Goal: Information Seeking & Learning: Get advice/opinions

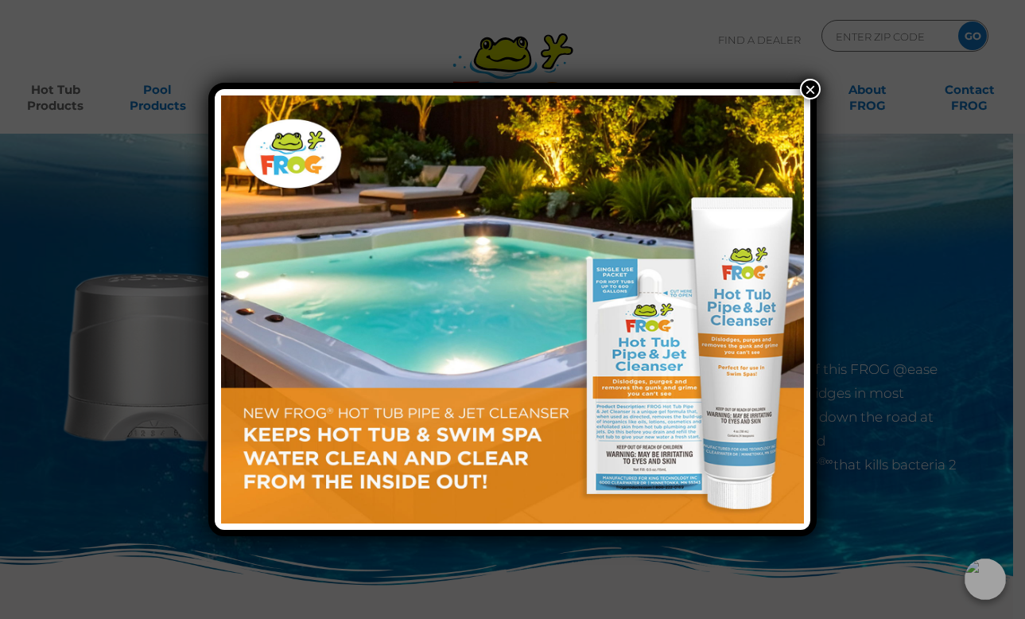
click at [810, 86] on button "×" at bounding box center [810, 89] width 21 height 21
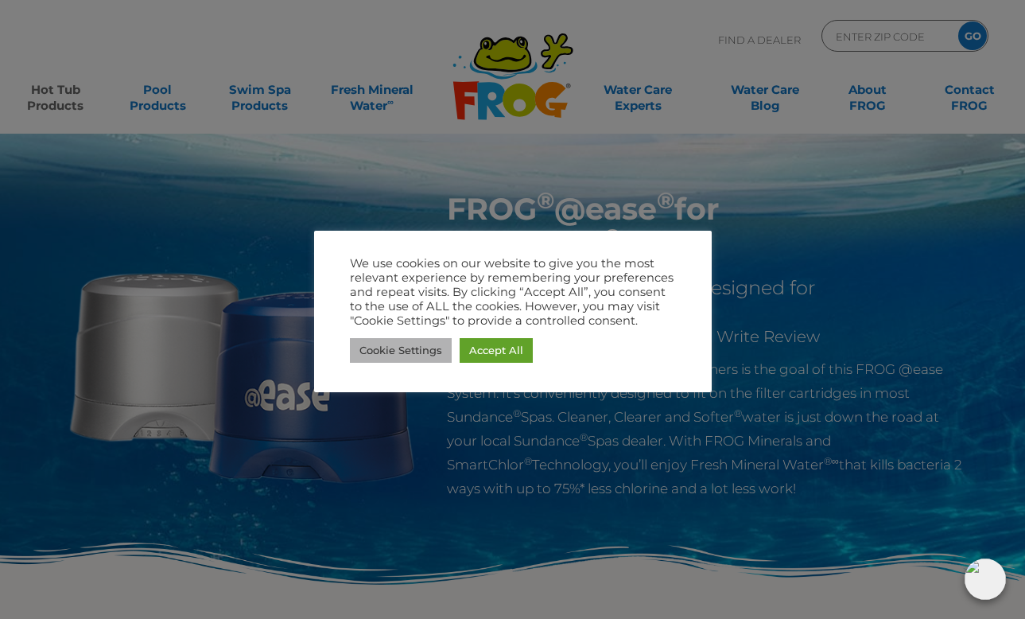
click at [425, 353] on link "Cookie Settings" at bounding box center [401, 350] width 102 height 25
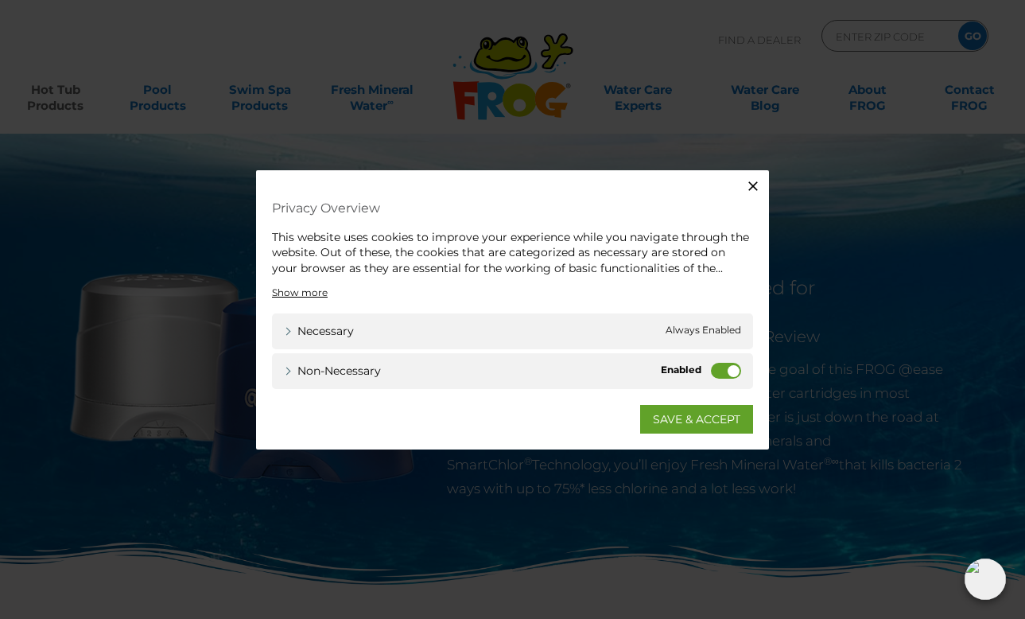
click at [717, 368] on label "Non-necessary" at bounding box center [726, 371] width 30 height 16
click at [0, 0] on input "Non-necessary" at bounding box center [0, 0] width 0 height 0
click at [694, 418] on link "SAVE & ACCEPT" at bounding box center [696, 419] width 113 height 29
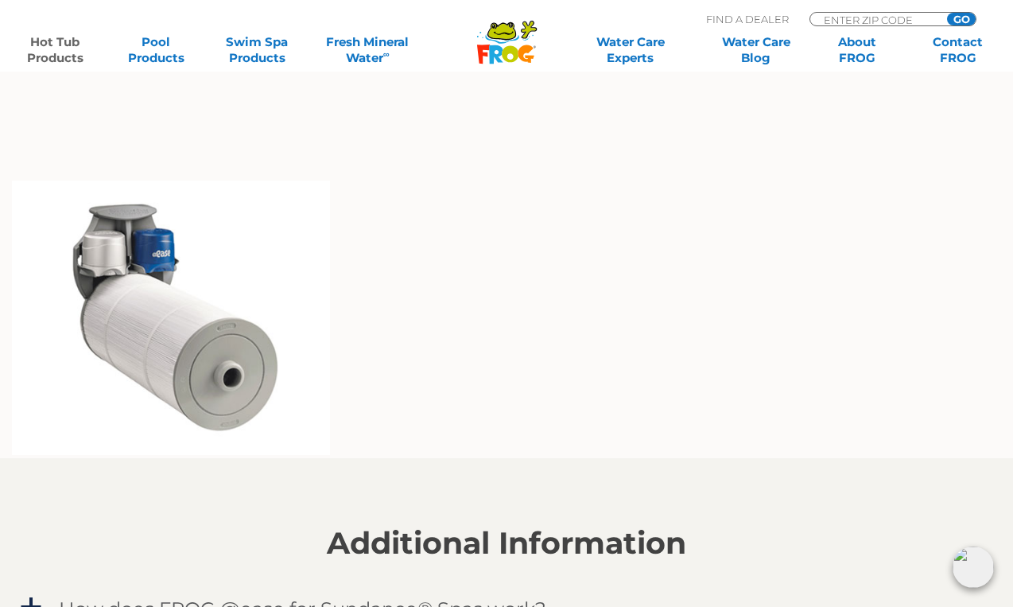
scroll to position [1193, 0]
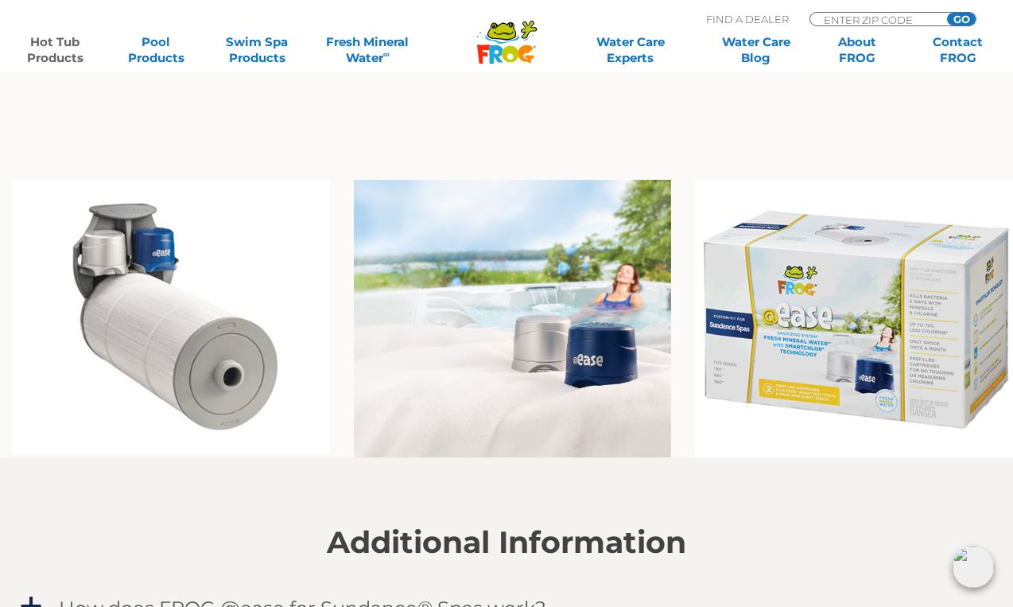
click at [135, 243] on img at bounding box center [171, 317] width 318 height 274
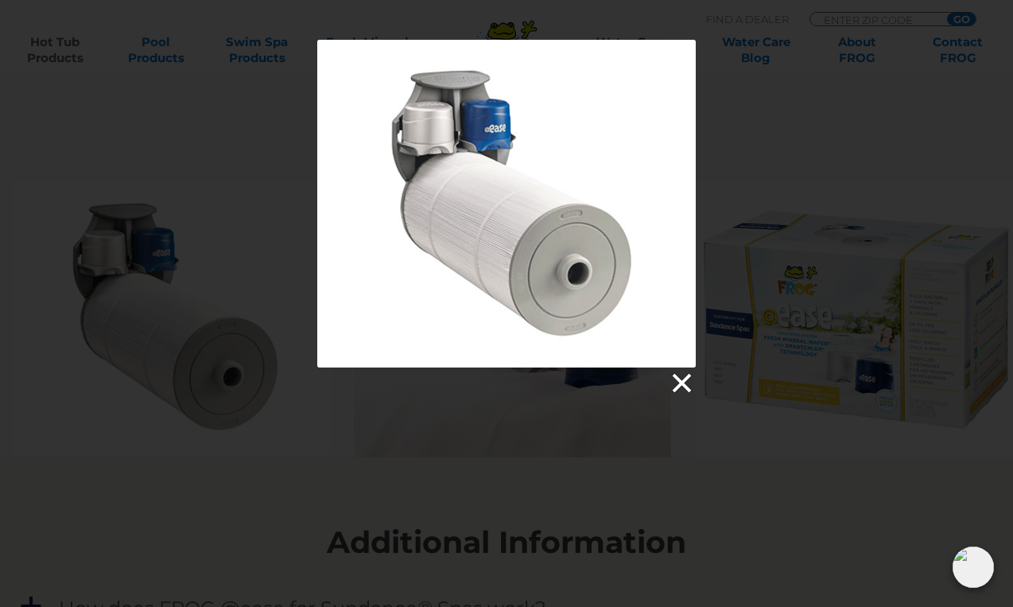
click at [682, 380] on link at bounding box center [681, 384] width 24 height 24
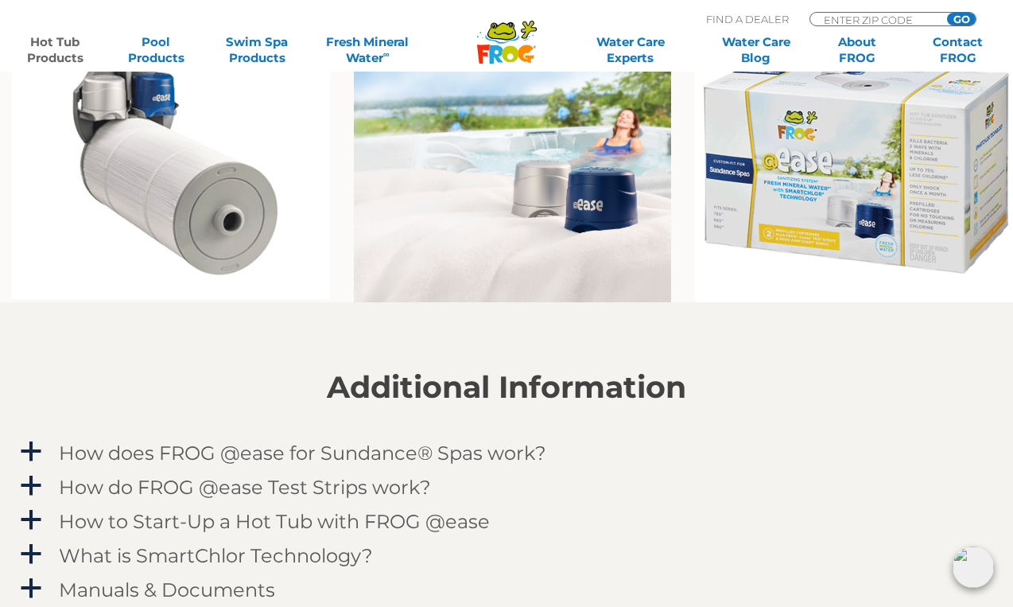
scroll to position [1352, 0]
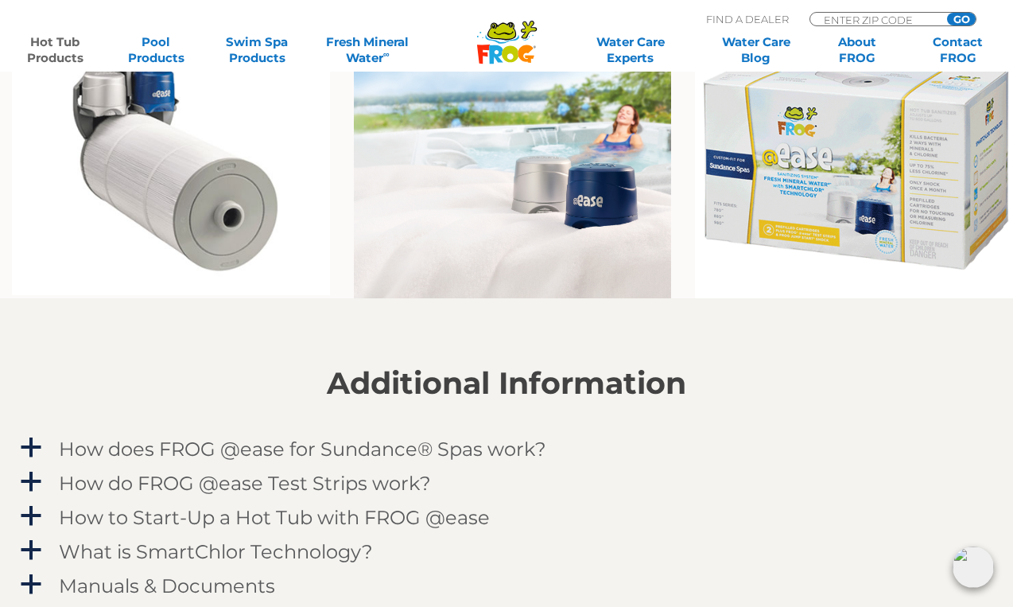
click at [846, 158] on img at bounding box center [854, 160] width 318 height 278
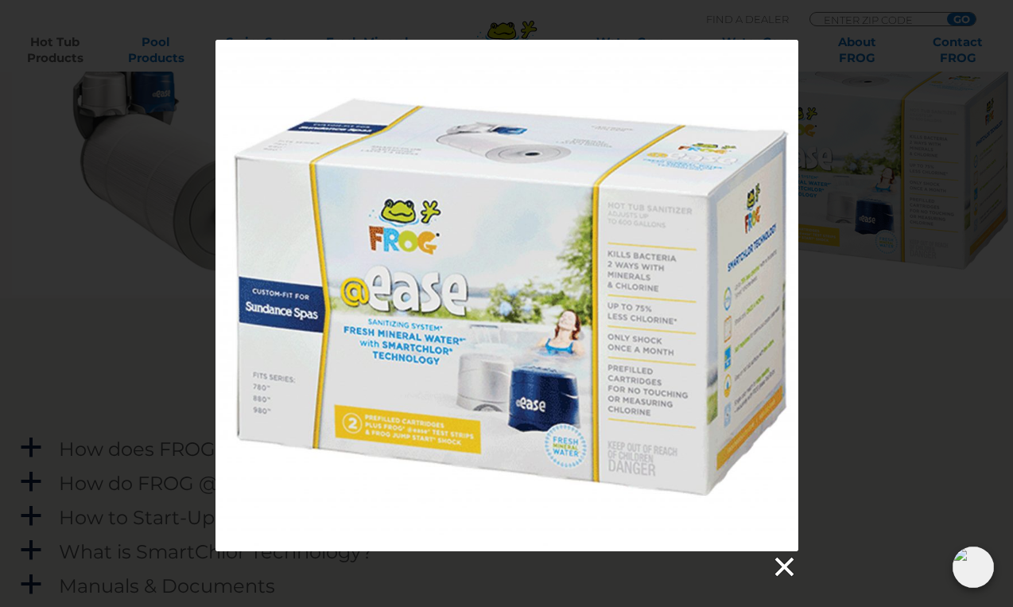
click at [788, 561] on link at bounding box center [784, 567] width 24 height 24
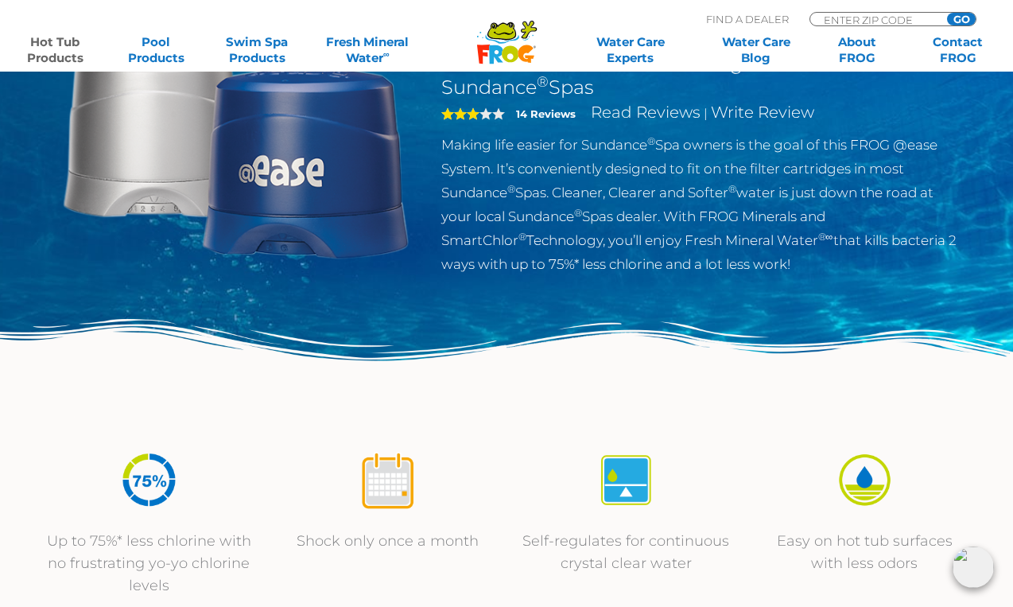
scroll to position [0, 0]
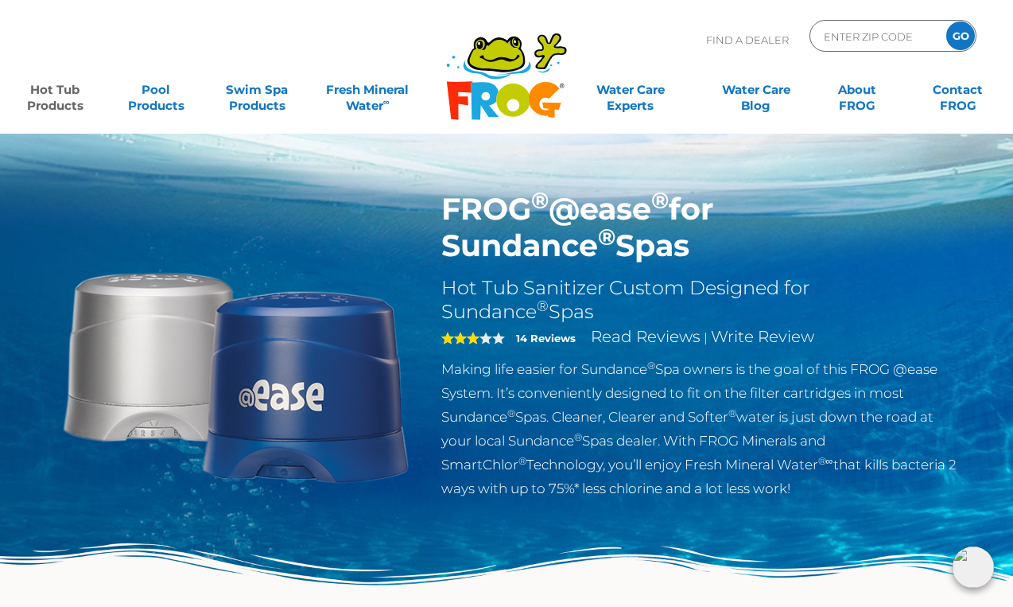
click at [529, 337] on strong "14 Reviews" at bounding box center [546, 338] width 60 height 13
click at [472, 340] on span "3" at bounding box center [461, 338] width 38 height 13
click at [672, 333] on link "Read Reviews" at bounding box center [646, 336] width 110 height 19
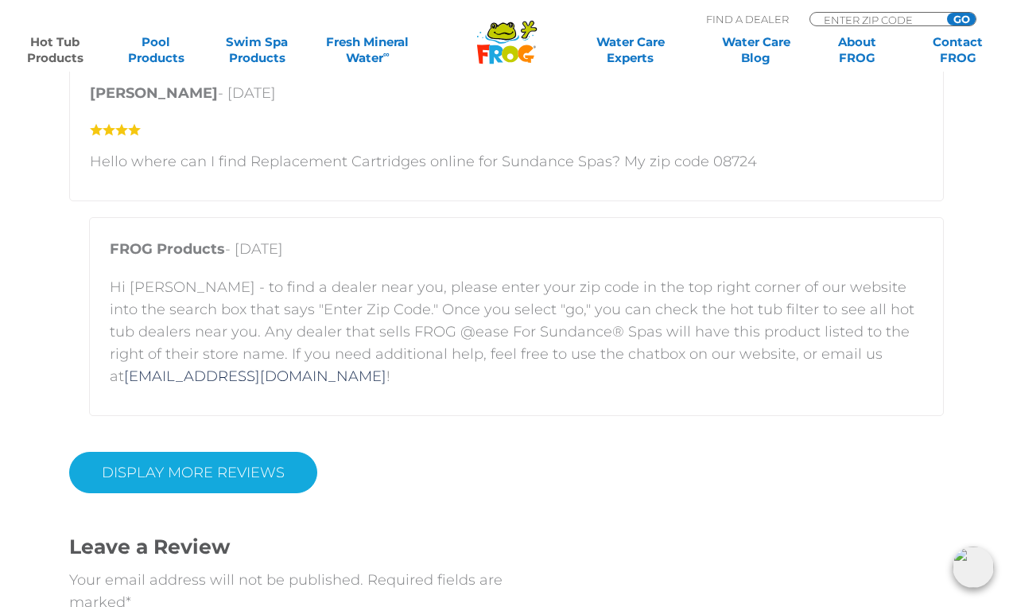
scroll to position [3700, 0]
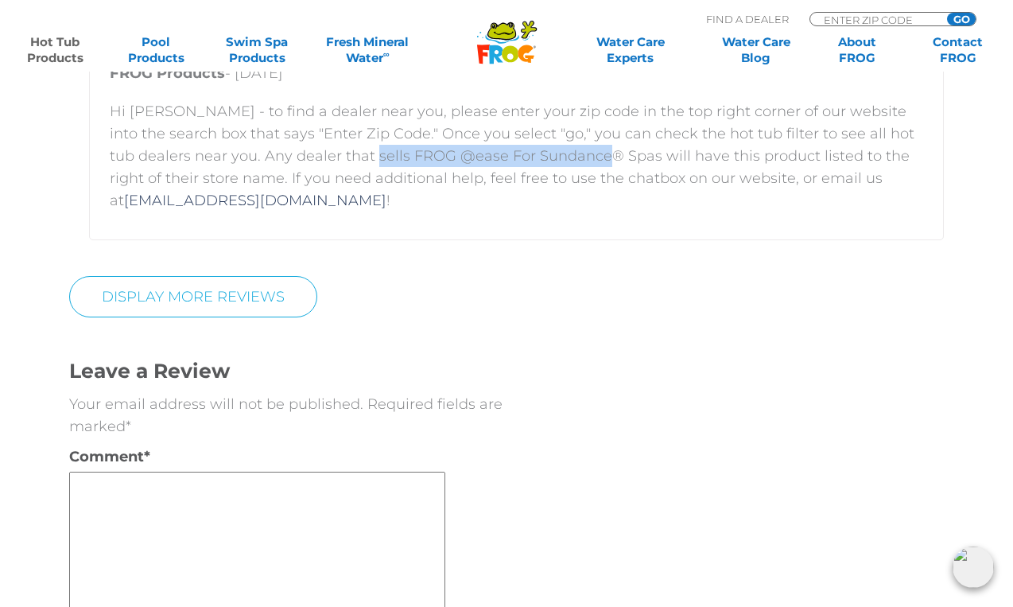
drag, startPoint x: 377, startPoint y: 154, endPoint x: 624, endPoint y: 161, distance: 246.7
click at [624, 161] on p "Hi [PERSON_NAME] - to find a dealer near you, please enter your zip code in the…" at bounding box center [517, 155] width 814 height 111
copy p "FROG @ease For Sundance® Spas"
